Goal: Navigation & Orientation: Find specific page/section

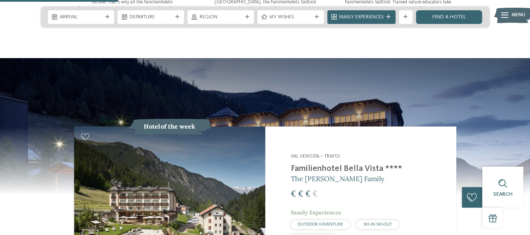
scroll to position [698, 0]
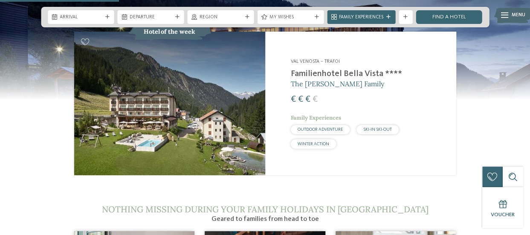
click at [193, 113] on img at bounding box center [169, 103] width 191 height 143
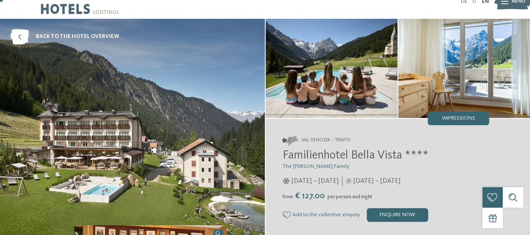
scroll to position [9, 0]
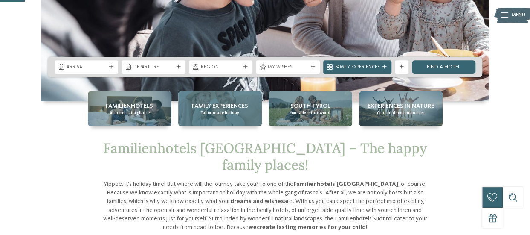
scroll to position [154, 0]
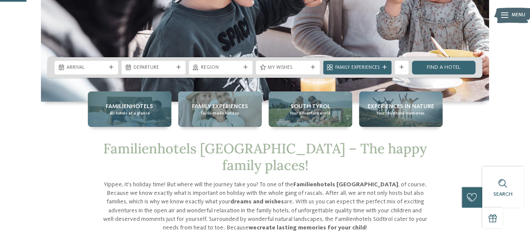
click at [157, 124] on div "Familienhotels All hotels at a glance" at bounding box center [130, 108] width 84 height 35
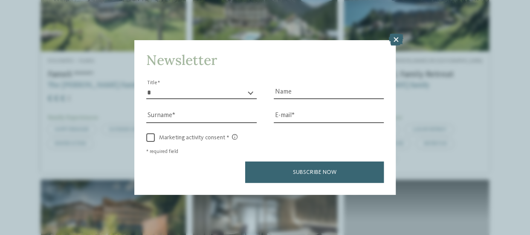
scroll to position [923, 0]
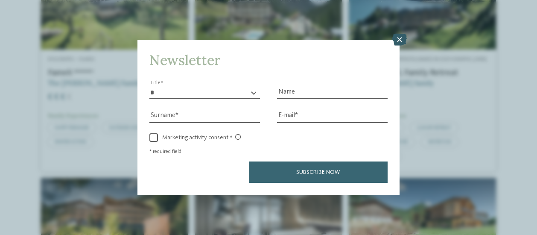
click at [399, 42] on icon at bounding box center [399, 40] width 15 height 12
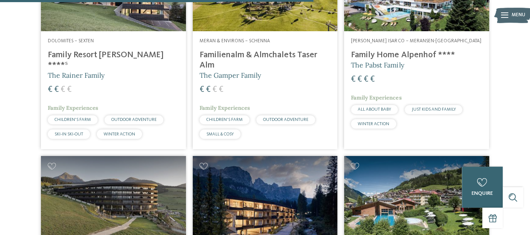
scroll to position [1351, 0]
